Goal: Task Accomplishment & Management: Complete application form

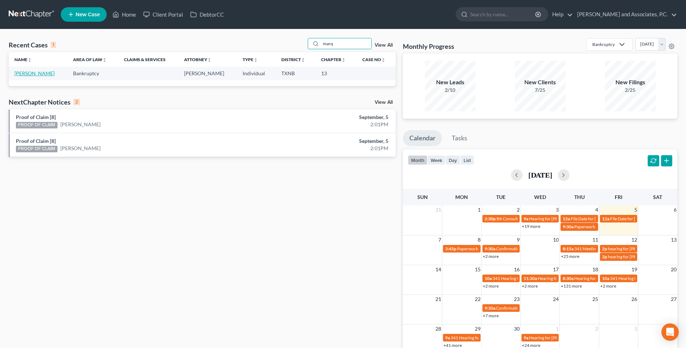
type input "marq"
click at [49, 74] on link "[PERSON_NAME]" at bounding box center [34, 73] width 40 height 6
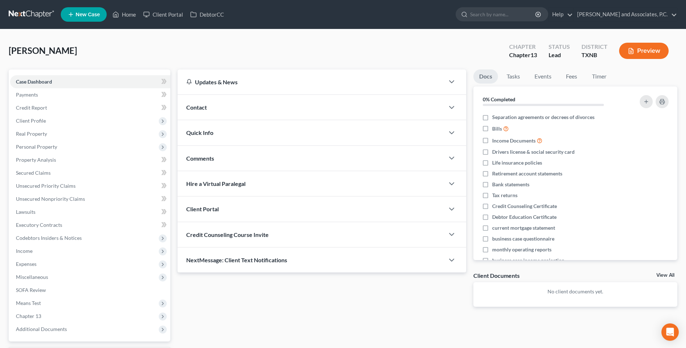
click at [229, 83] on div "Updates & News" at bounding box center [311, 82] width 250 height 8
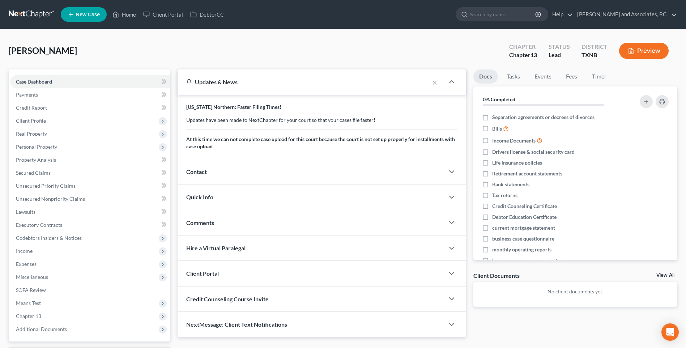
click at [229, 83] on div "Updates & News" at bounding box center [303, 82] width 234 height 8
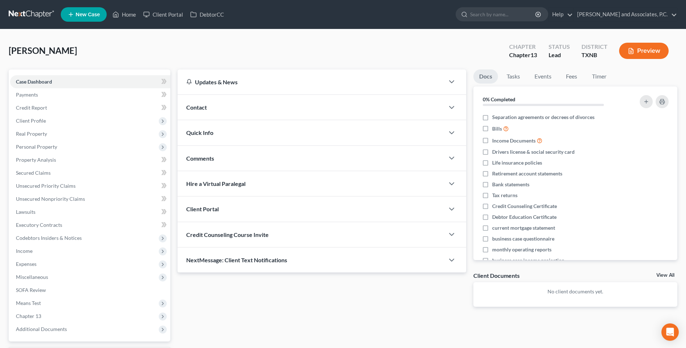
click at [88, 18] on link "New Case" at bounding box center [84, 14] width 46 height 14
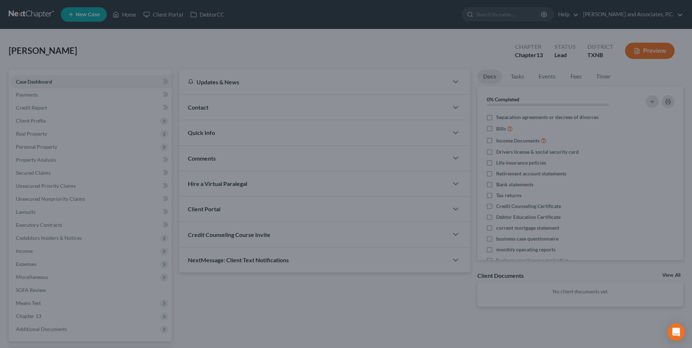
click at [78, 48] on div "New Case × Please select case type * Select... Bankruptcy Personal and Family L…" at bounding box center [346, 174] width 692 height 348
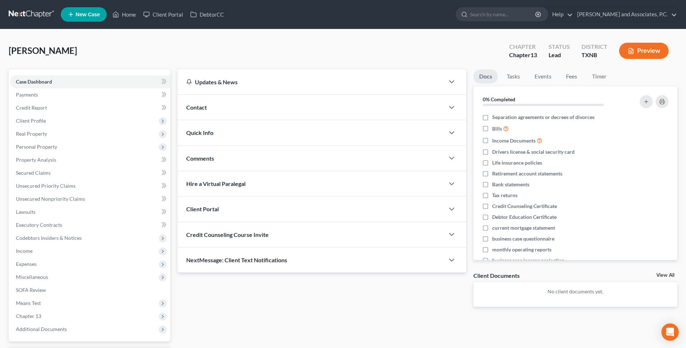
click at [197, 132] on span "Quick Info" at bounding box center [199, 132] width 27 height 7
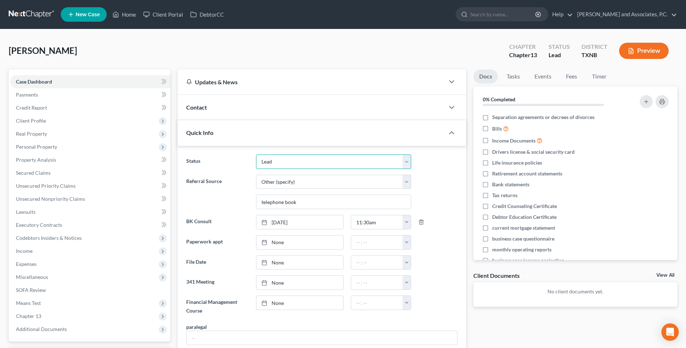
click at [408, 162] on select "Closed without Discharge Complete Converted to 7 Discharged Dismissed Filed Fin…" at bounding box center [333, 161] width 155 height 14
select select "7"
click at [256, 154] on select "Closed without Discharge Complete Converted to 7 Discharged Dismissed Filed Fin…" at bounding box center [333, 161] width 155 height 14
click at [452, 131] on icon "button" at bounding box center [452, 132] width 9 height 9
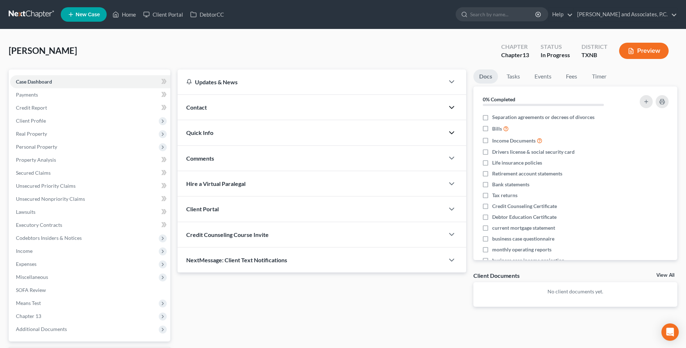
click at [450, 107] on icon "button" at bounding box center [452, 107] width 9 height 9
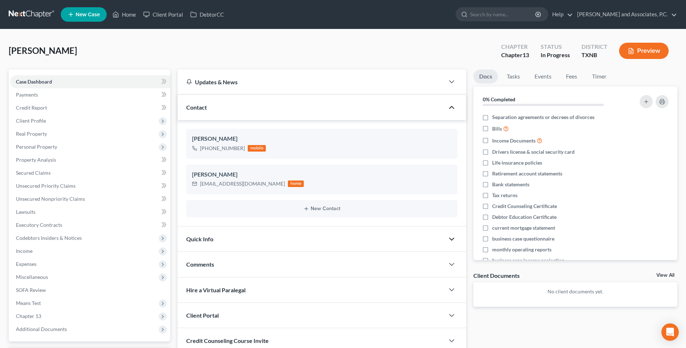
click at [450, 107] on polyline "button" at bounding box center [452, 107] width 4 height 2
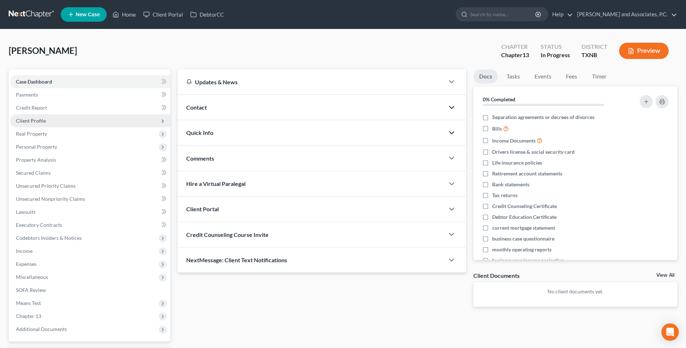
click at [38, 122] on span "Client Profile" at bounding box center [31, 121] width 30 height 6
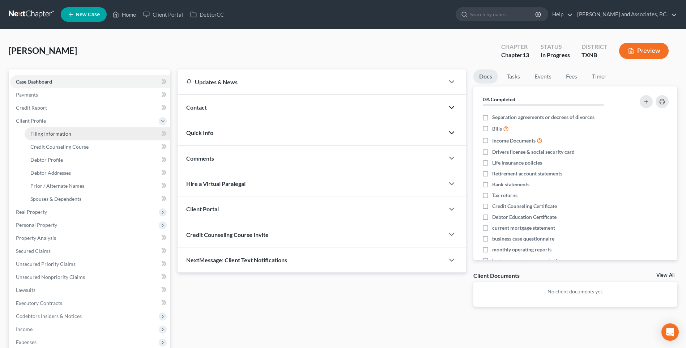
click at [38, 131] on span "Filing Information" at bounding box center [50, 134] width 41 height 6
select select "1"
select select "0"
select select "3"
select select "78"
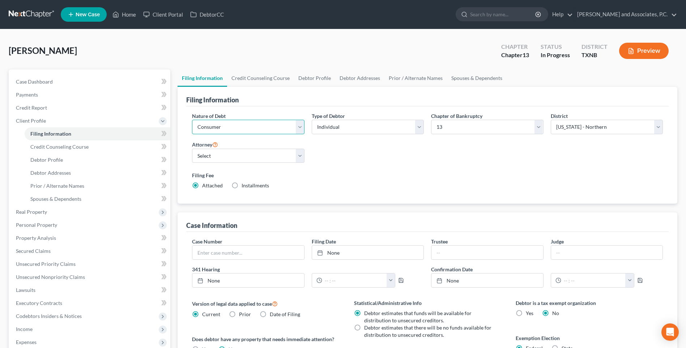
click at [300, 124] on select "Select Business Consumer Other" at bounding box center [248, 127] width 112 height 14
click at [47, 159] on span "Debtor Profile" at bounding box center [46, 160] width 33 height 6
select select "1"
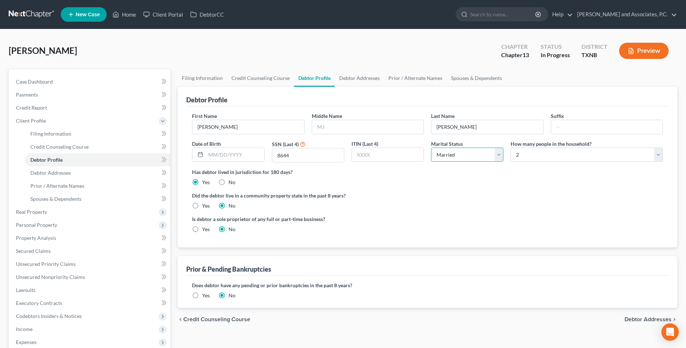
click at [498, 156] on select "Select Single Married Separated Divorced Widowed" at bounding box center [467, 155] width 72 height 14
select select "4"
click at [431, 148] on select "Select Single Married Separated Divorced Widowed" at bounding box center [467, 155] width 72 height 14
click at [52, 134] on span "Filing Information" at bounding box center [50, 134] width 41 height 6
select select "1"
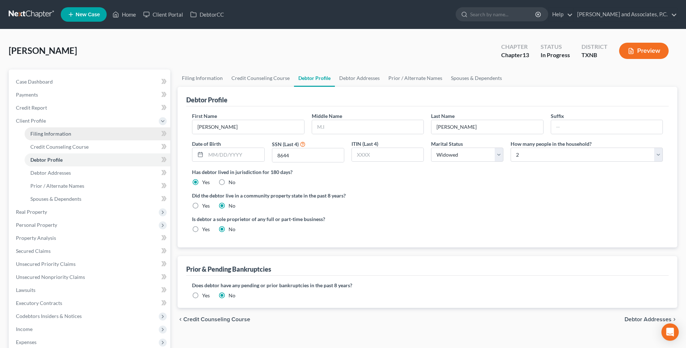
select select "0"
select select "3"
select select "78"
select select "0"
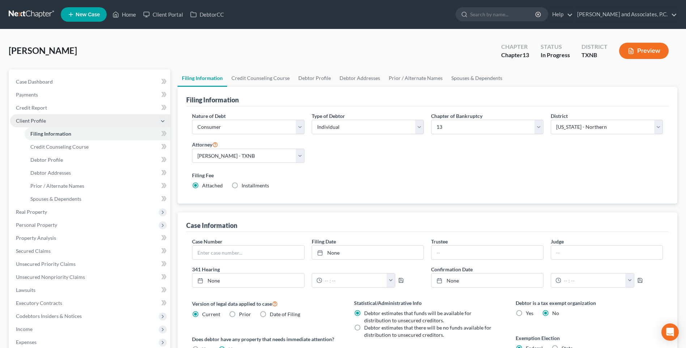
click at [44, 120] on span "Client Profile" at bounding box center [31, 121] width 30 height 6
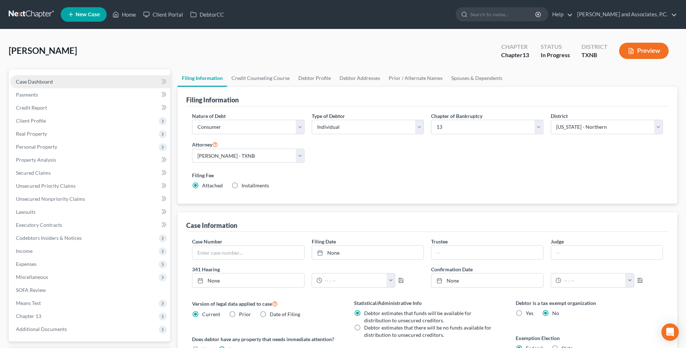
click at [37, 83] on span "Case Dashboard" at bounding box center [34, 82] width 37 height 6
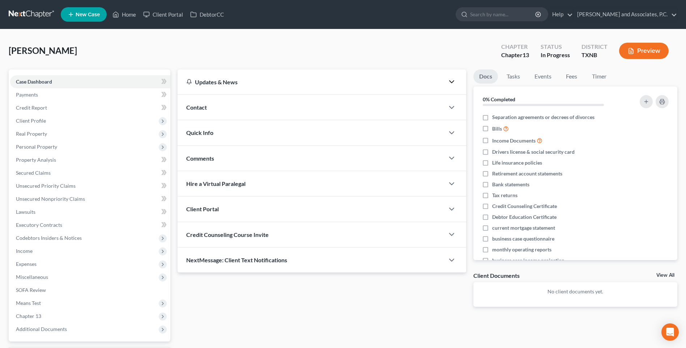
click at [450, 81] on polyline "button" at bounding box center [452, 82] width 4 height 2
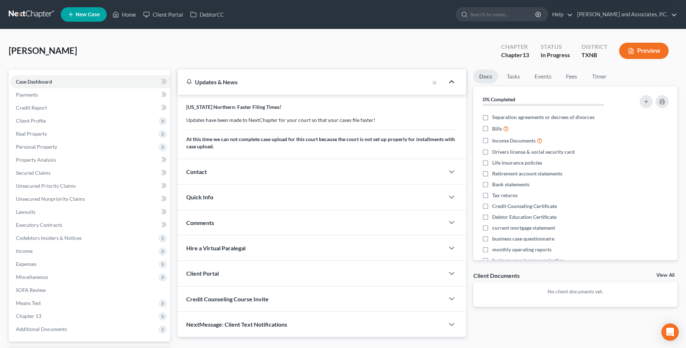
click at [450, 81] on icon "button" at bounding box center [452, 81] width 9 height 9
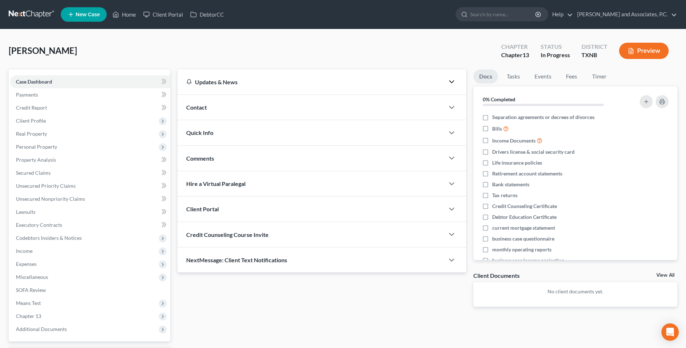
click at [652, 51] on button "Preview" at bounding box center [644, 51] width 50 height 16
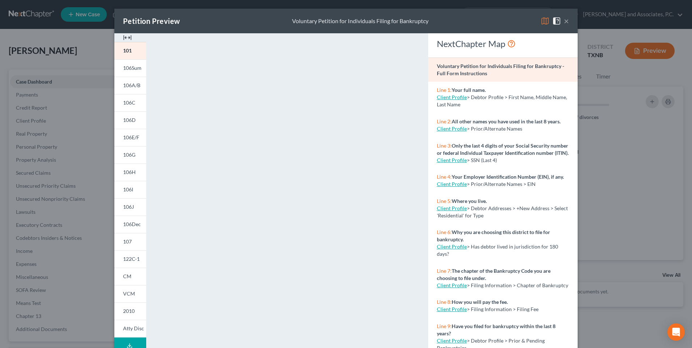
click at [564, 20] on button "×" at bounding box center [566, 21] width 5 height 9
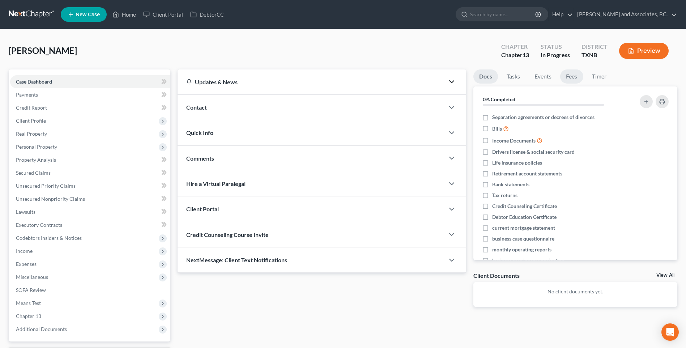
click at [571, 76] on link "Fees" at bounding box center [571, 76] width 23 height 14
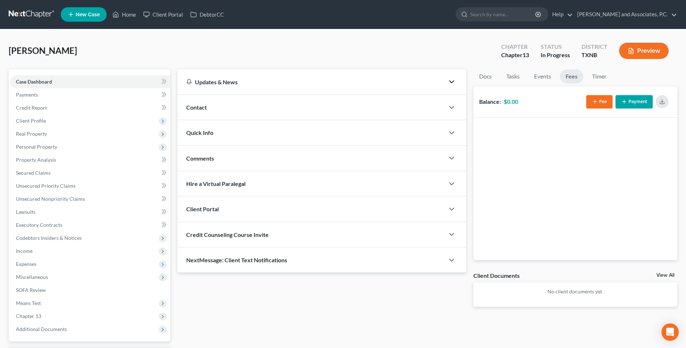
click at [603, 104] on button "Fee" at bounding box center [599, 101] width 26 height 13
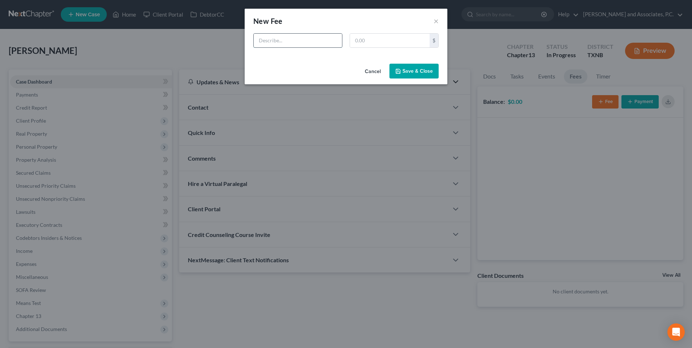
click at [290, 42] on input "text" at bounding box center [298, 41] width 88 height 14
type input "Will and Ladybird Deed"
type input "600.00"
click at [404, 70] on button "Save & Close" at bounding box center [413, 71] width 49 height 15
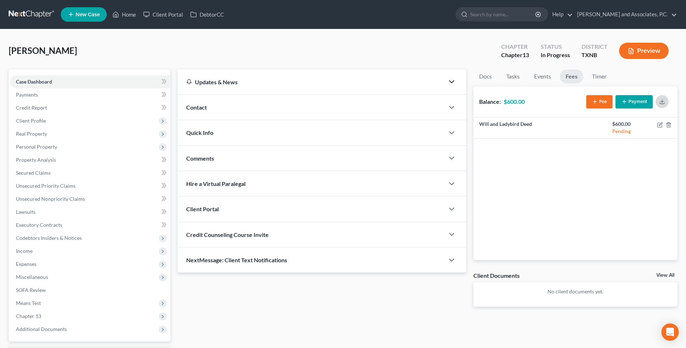
click at [662, 103] on icon "button" at bounding box center [663, 102] width 6 height 6
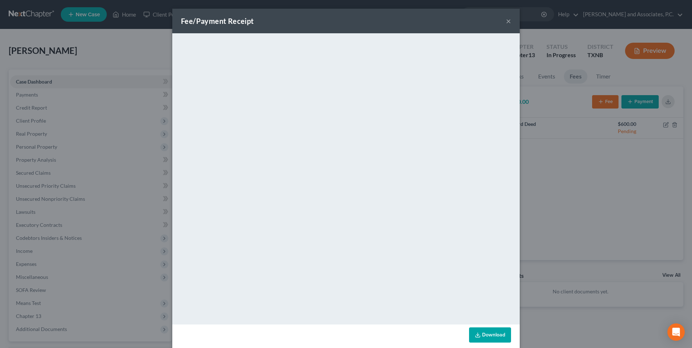
click at [506, 21] on button "×" at bounding box center [508, 21] width 5 height 9
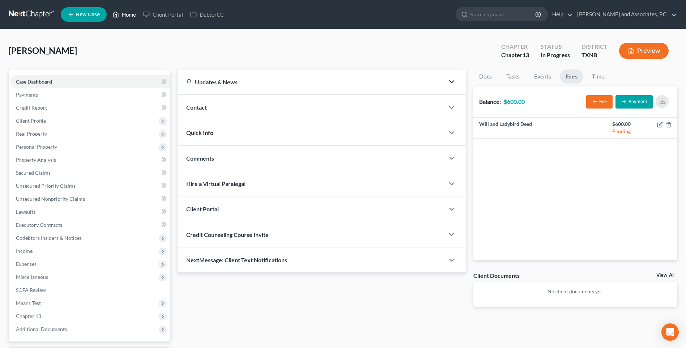
click at [129, 16] on link "Home" at bounding box center [124, 14] width 31 height 13
